Goal: Use online tool/utility: Utilize a website feature to perform a specific function

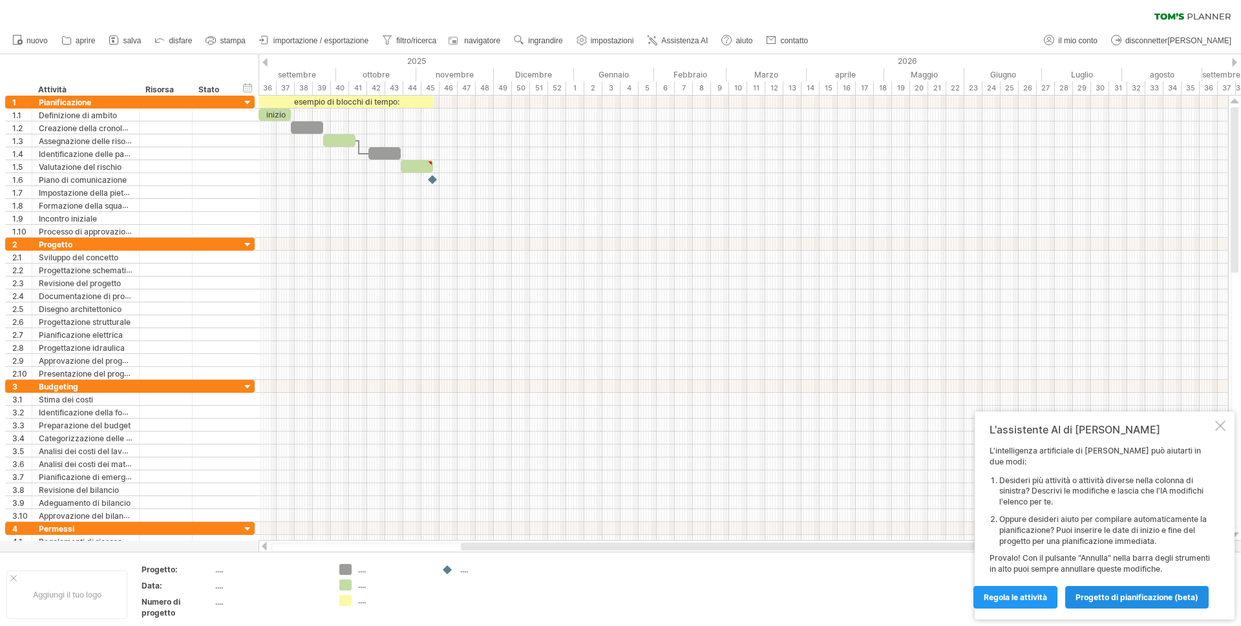
click at [1152, 602] on font "progetto di pianificazione (beta)" at bounding box center [1137, 598] width 123 height 10
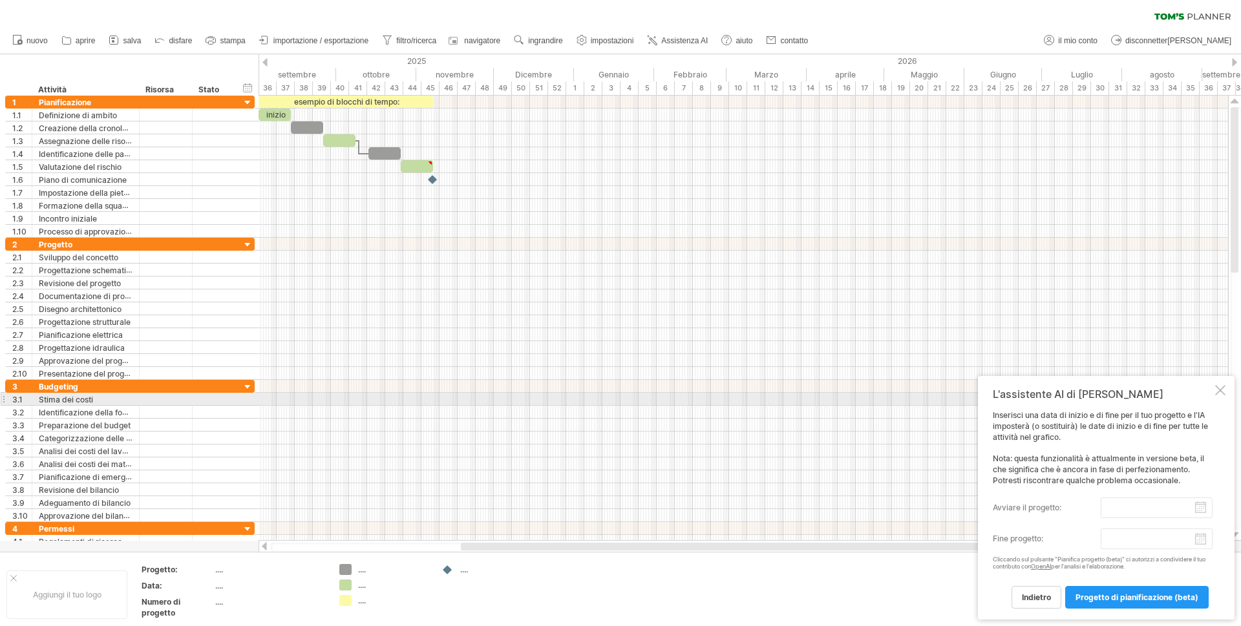
click at [1228, 394] on div "L'assistente AI di [PERSON_NAME] una data di inizio e di fine per il tuo proget…" at bounding box center [1106, 498] width 257 height 244
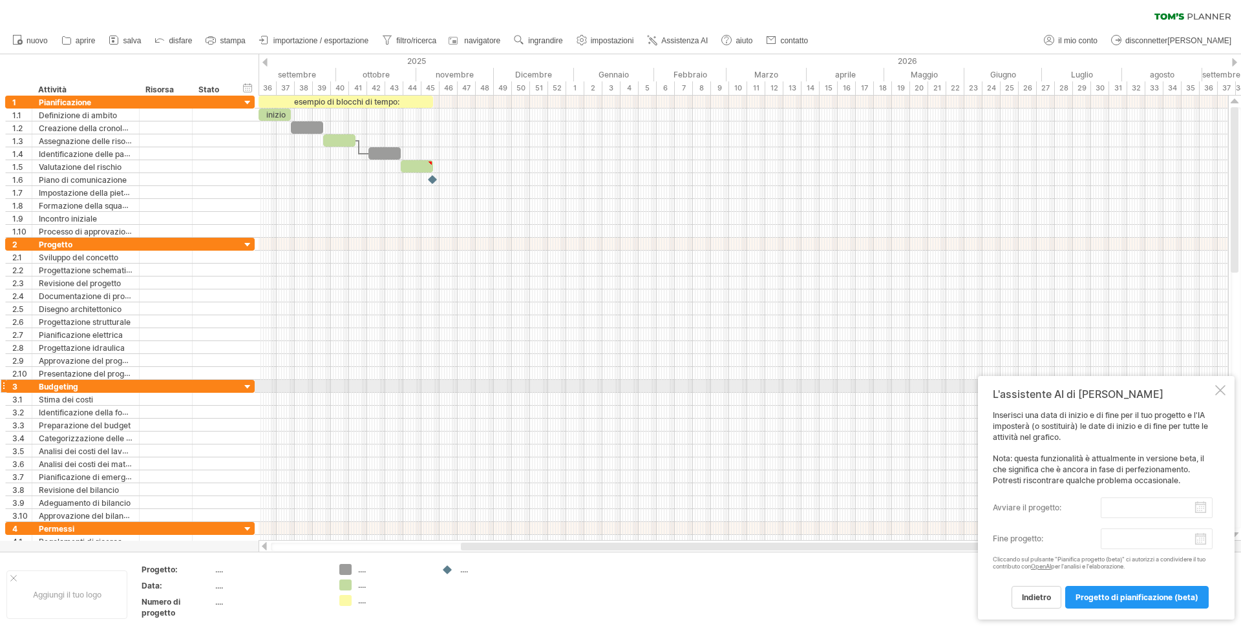
click at [1223, 392] on div at bounding box center [1220, 390] width 10 height 10
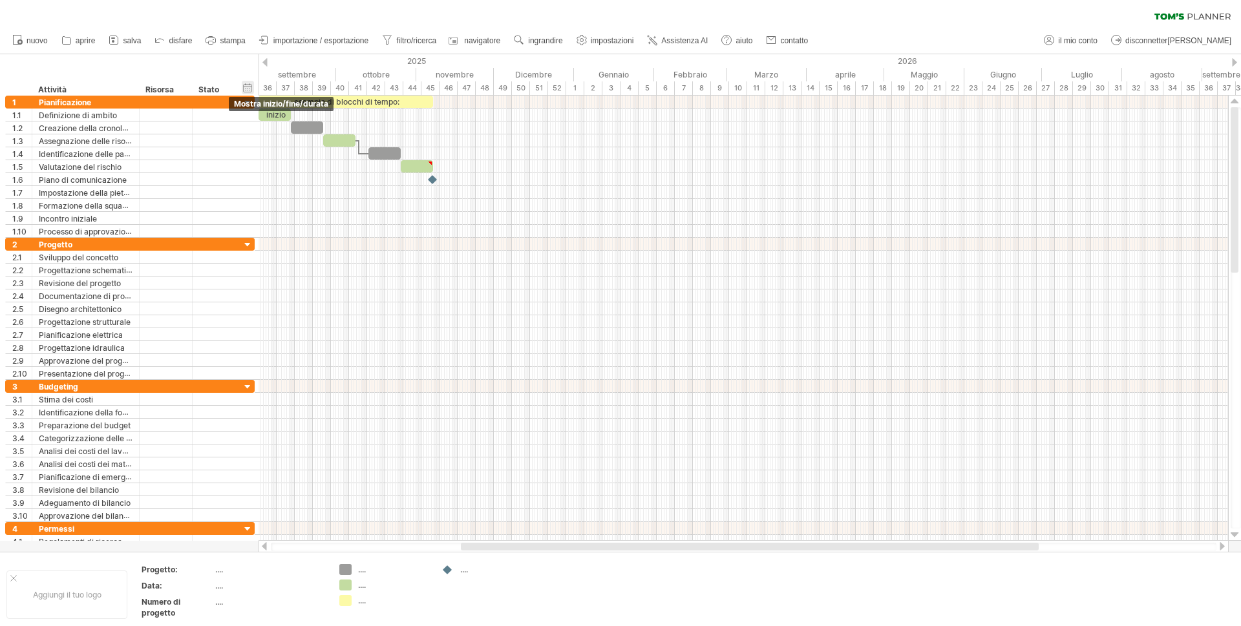
click at [251, 85] on div "hide start/end/duration mostra inizio/fine/durata" at bounding box center [248, 88] width 12 height 14
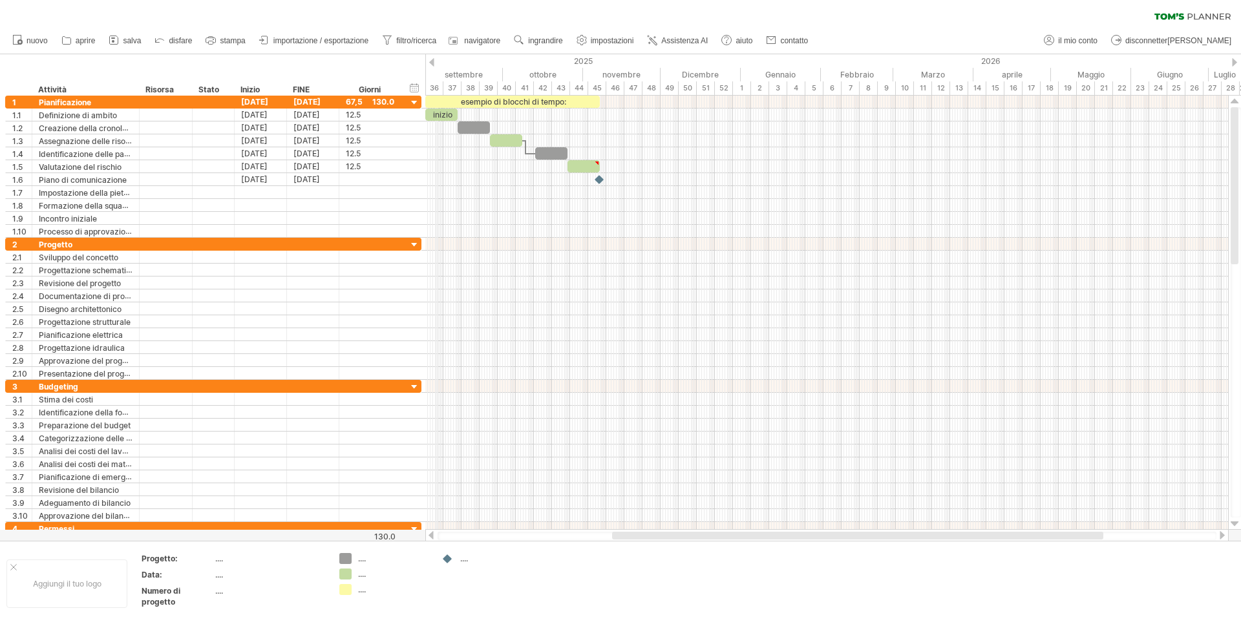
click at [437, 88] on font "36" at bounding box center [434, 87] width 9 height 9
click at [314, 103] on font "[DATE]" at bounding box center [306, 102] width 27 height 10
click at [321, 100] on font "[DATE]" at bounding box center [306, 102] width 27 height 10
click at [316, 100] on font "[DATE]" at bounding box center [306, 102] width 27 height 10
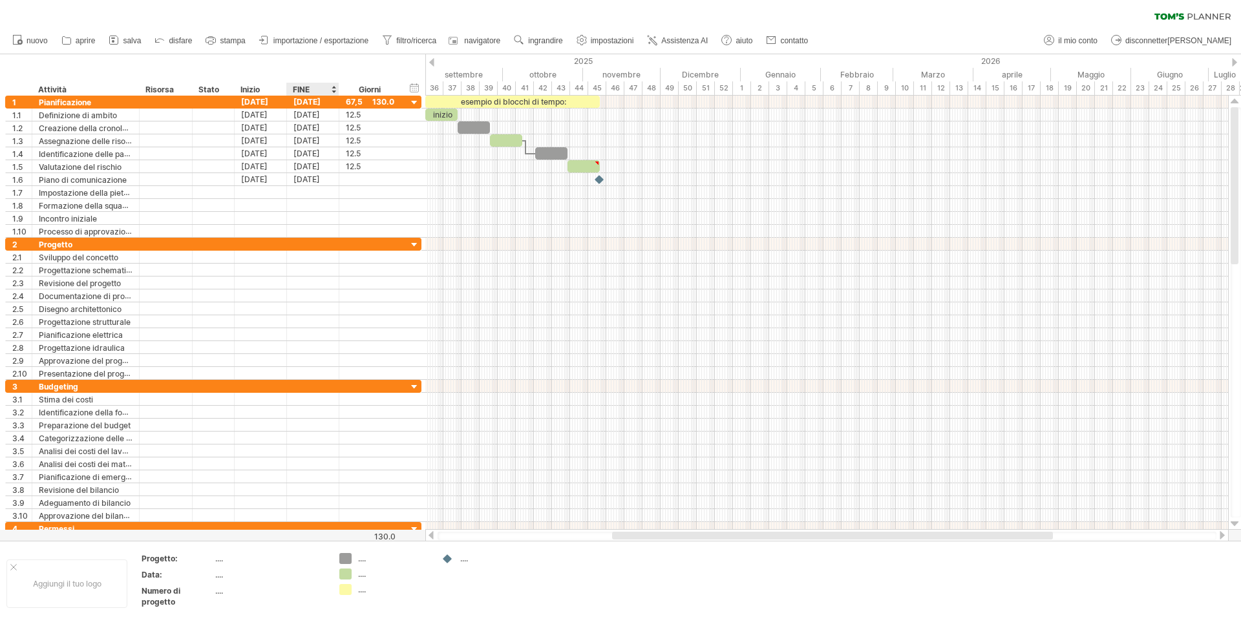
click at [334, 87] on div at bounding box center [333, 89] width 5 height 13
click at [335, 87] on div at bounding box center [333, 89] width 5 height 13
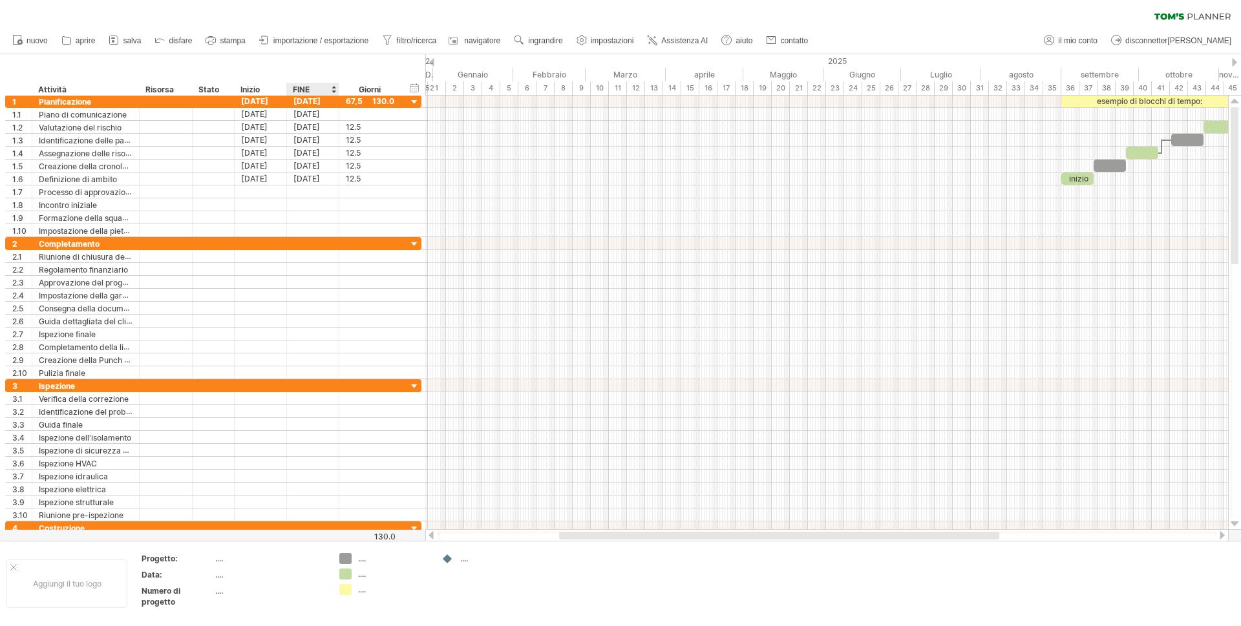
click at [335, 87] on div at bounding box center [333, 89] width 5 height 13
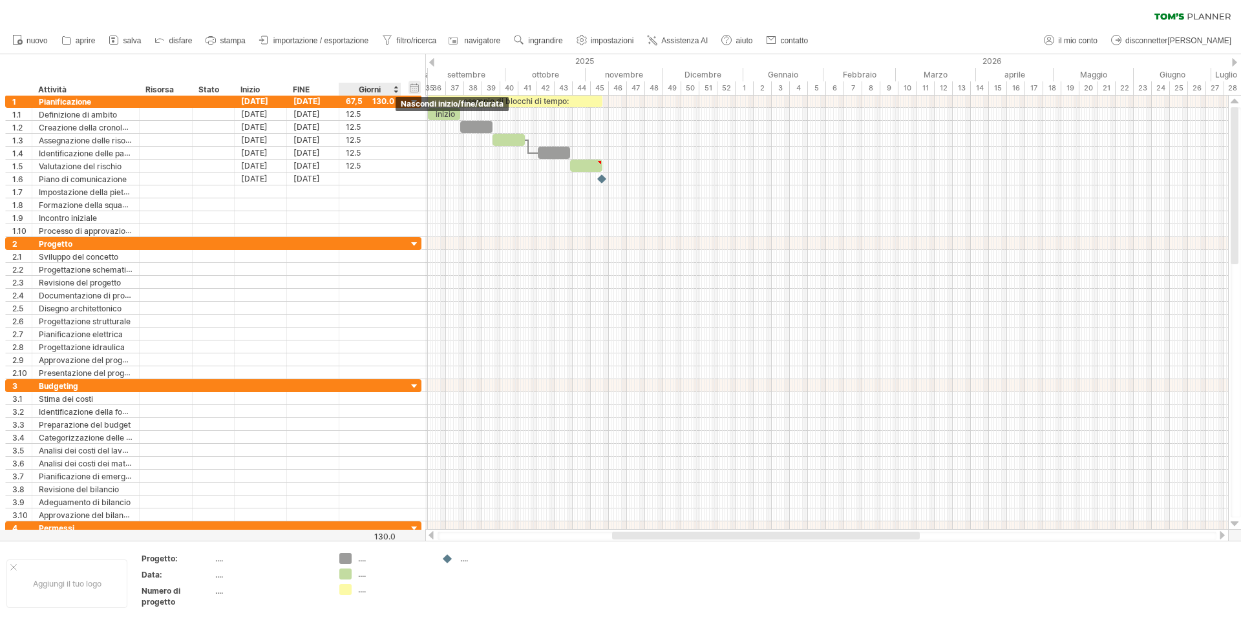
click at [419, 87] on div "nascondi inizio/fine/durata mostra inizio/fine/durata" at bounding box center [415, 88] width 12 height 14
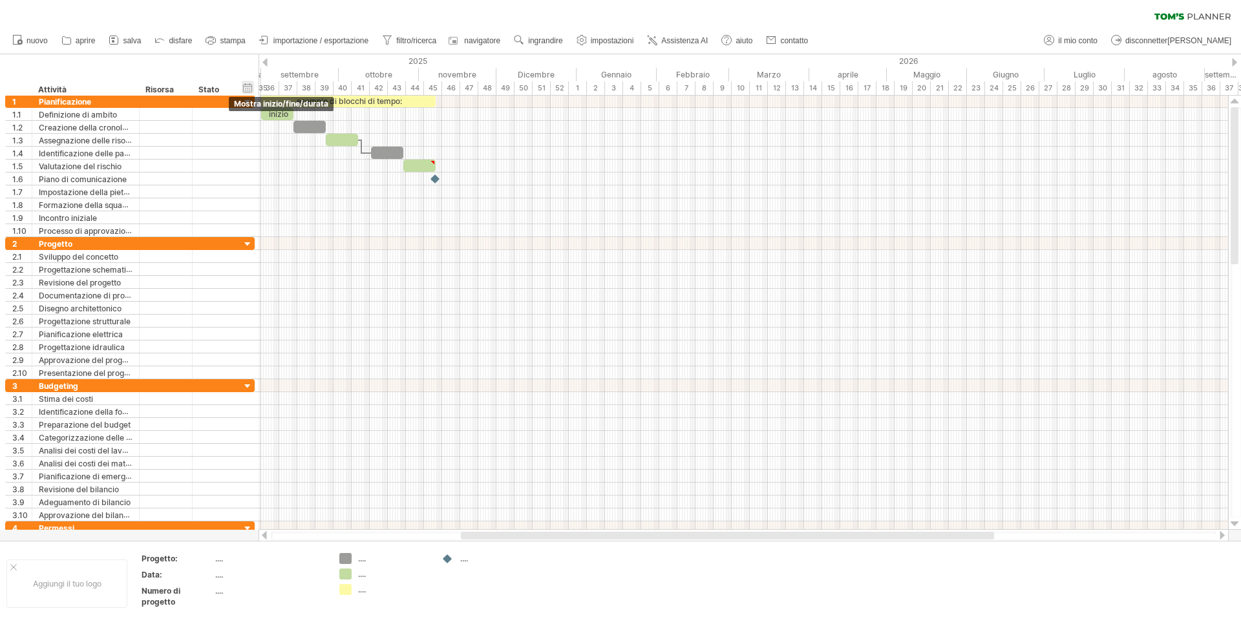
click at [246, 88] on div "nascondi inizio/fine/durata mostra inizio/fine/durata" at bounding box center [248, 88] width 12 height 14
